Goal: Information Seeking & Learning: Learn about a topic

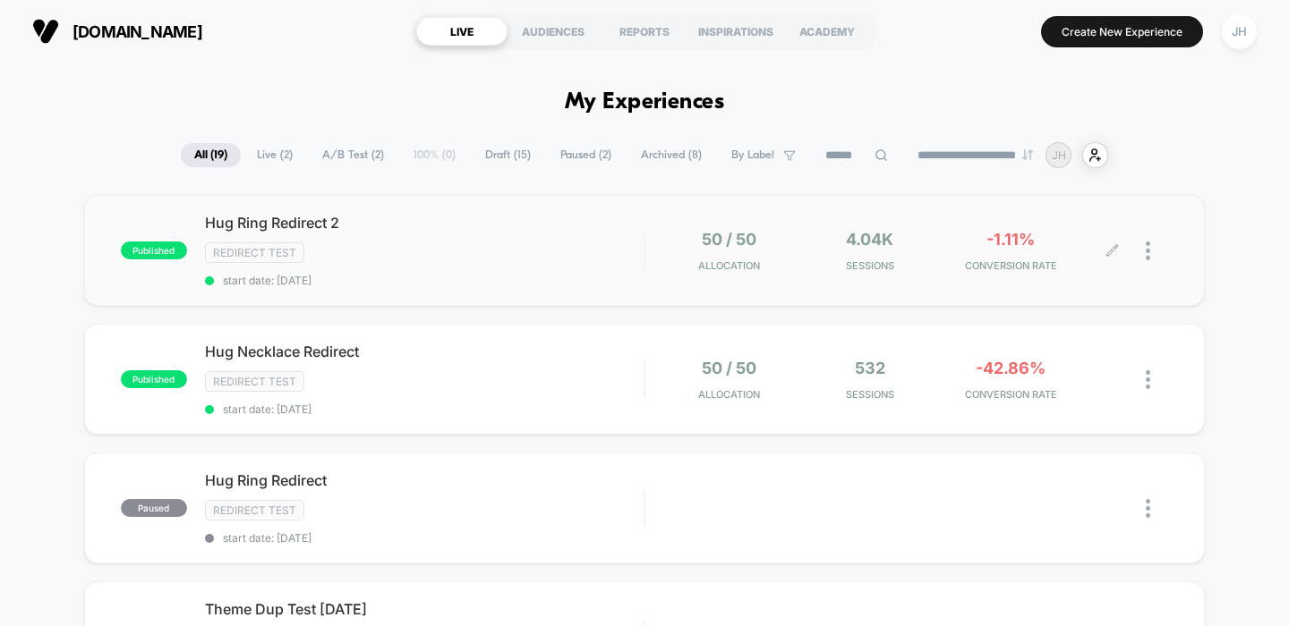
click at [650, 239] on div "50 / 50 Allocation 4.04k Sessions -1.11% CONVERSION RATE" at bounding box center [907, 251] width 524 height 42
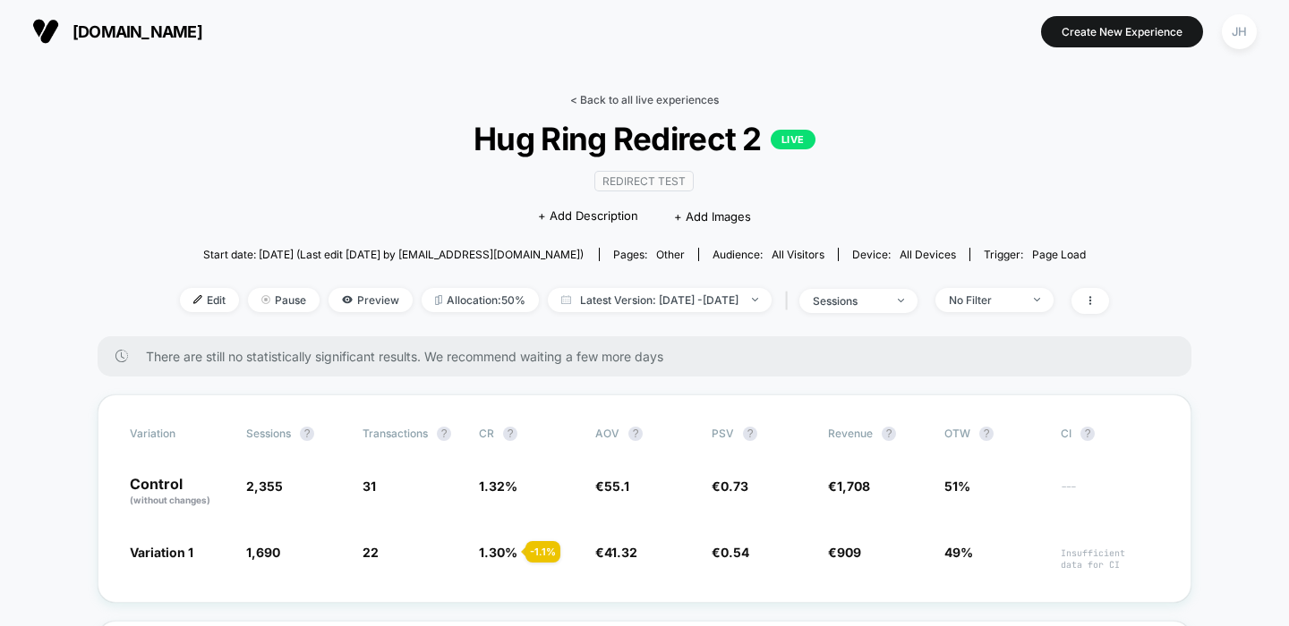
click at [586, 98] on link "< Back to all live experiences" at bounding box center [644, 99] width 149 height 13
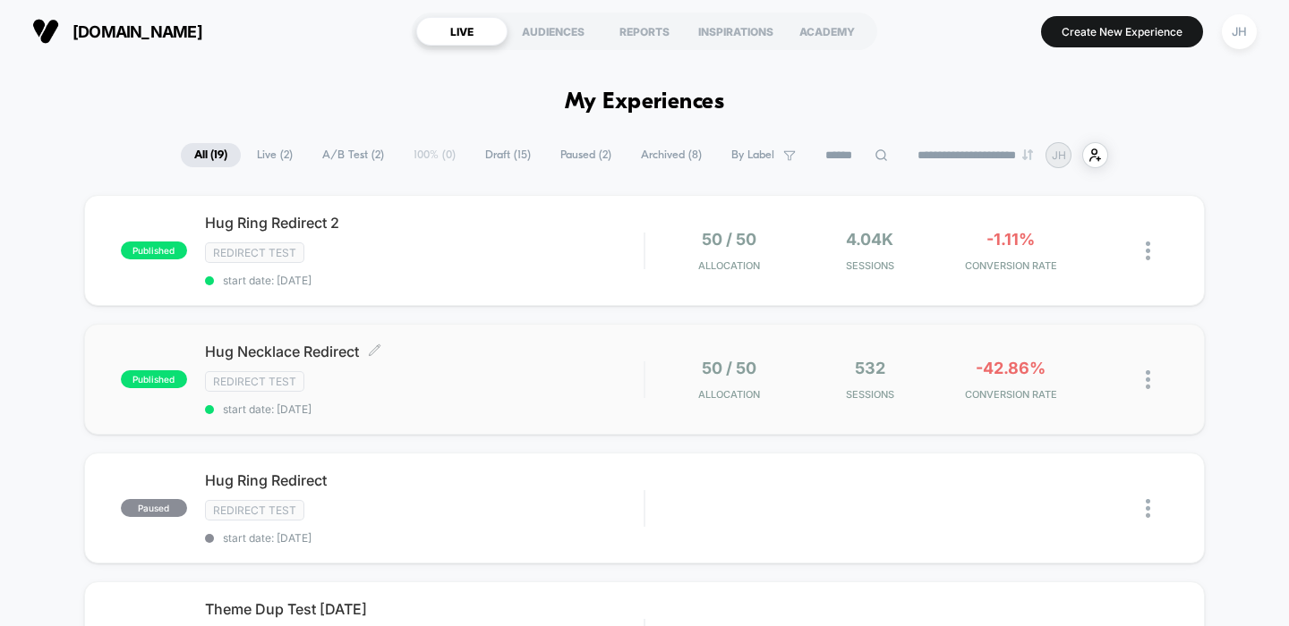
click at [544, 362] on div "Hug Necklace Redirect Click to edit experience details Click to edit experience…" at bounding box center [424, 379] width 439 height 73
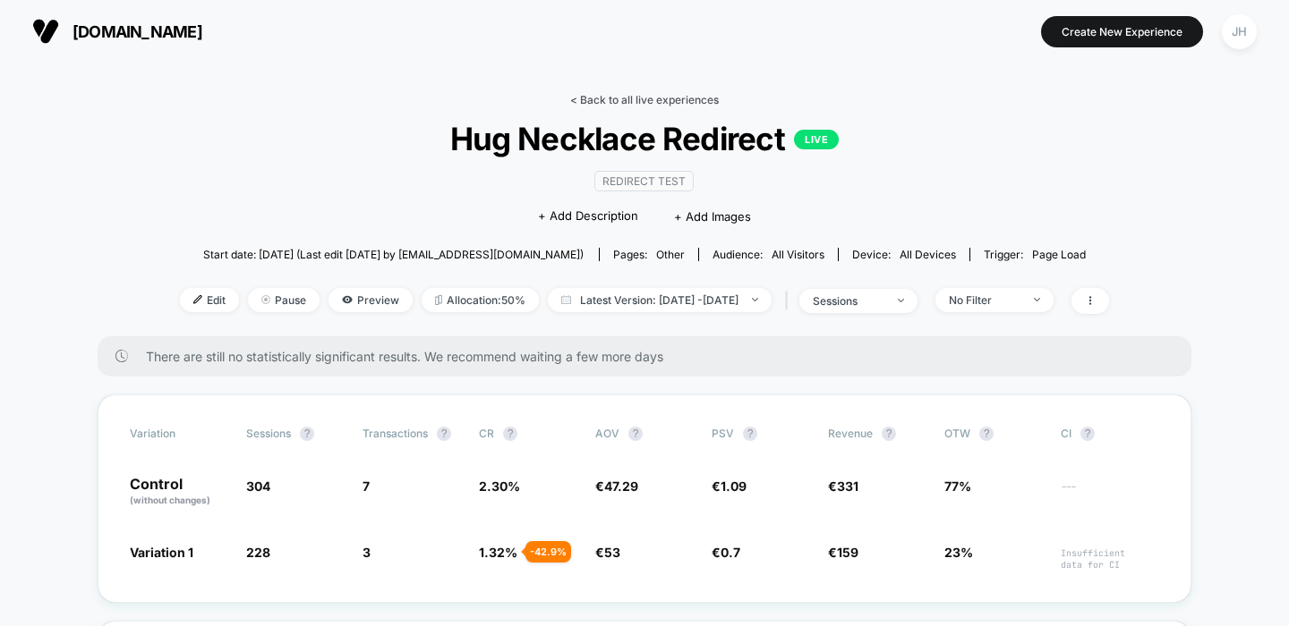
click at [599, 98] on link "< Back to all live experiences" at bounding box center [644, 99] width 149 height 13
